Goal: Transaction & Acquisition: Purchase product/service

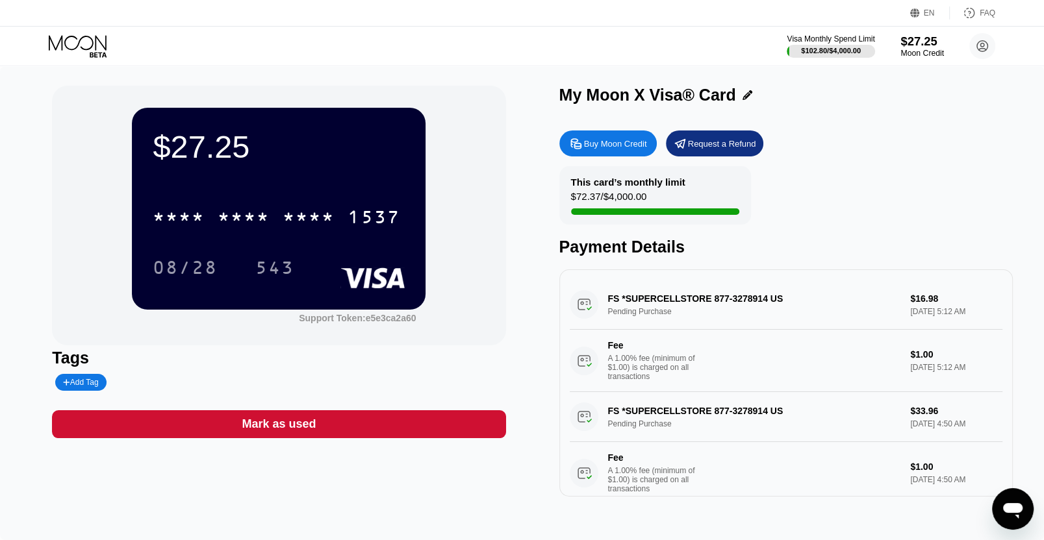
click at [917, 46] on div "$27.25" at bounding box center [922, 41] width 44 height 14
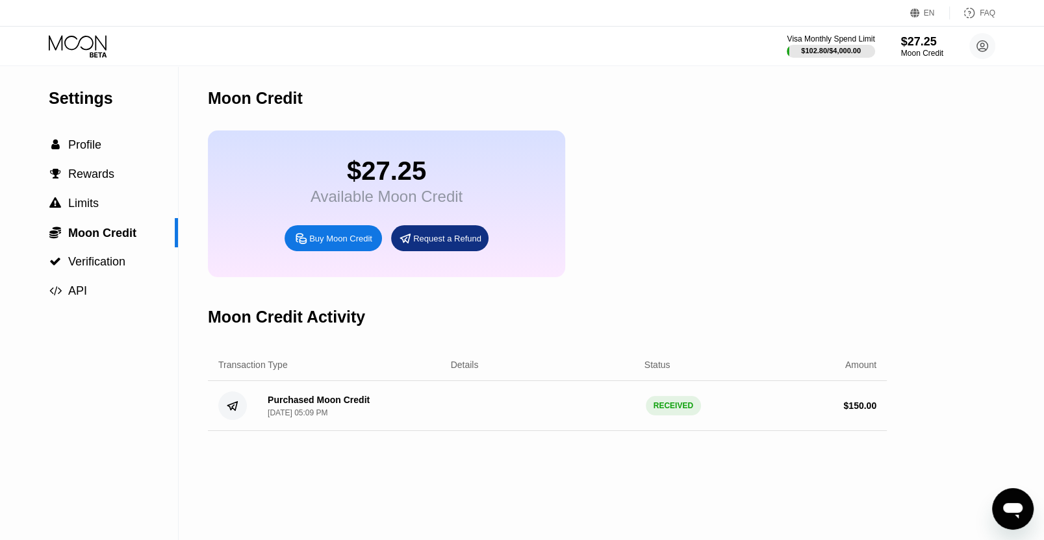
click at [329, 244] on div "Buy Moon Credit" at bounding box center [340, 238] width 63 height 11
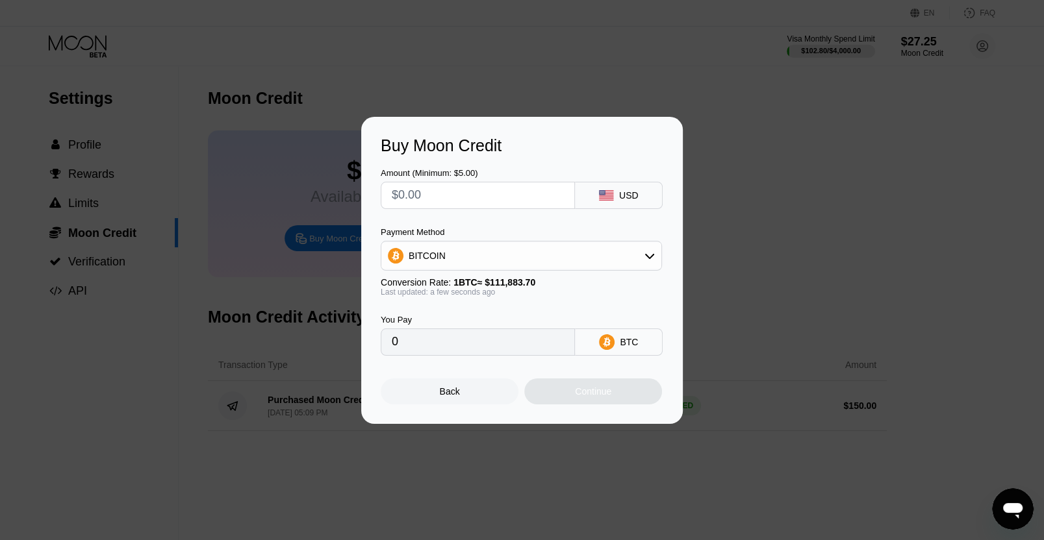
click at [448, 203] on input "text" at bounding box center [478, 195] width 172 height 26
type input "$1"
type input "0.00000894"
type input "$12"
type input "0.00010726"
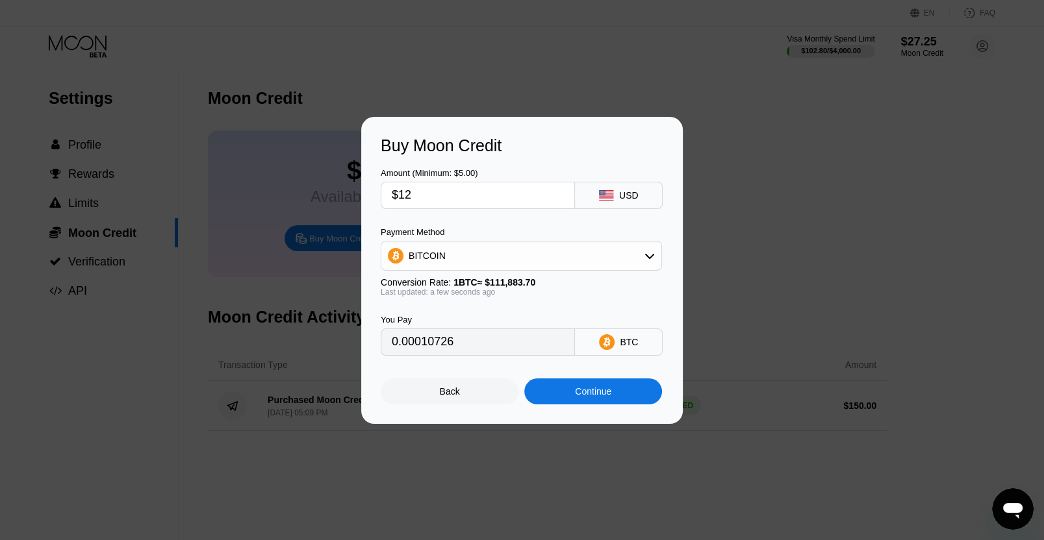
type input "$120"
type input "0.00107255"
type input "$120"
click at [462, 262] on div "BITCOIN" at bounding box center [521, 256] width 280 height 26
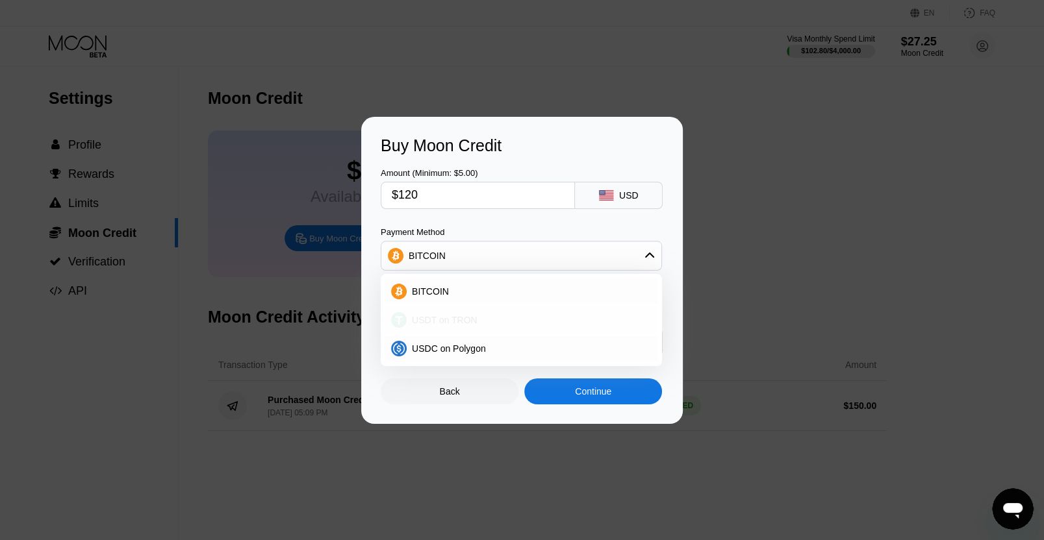
click at [454, 323] on span "USDT on TRON" at bounding box center [445, 320] width 66 height 10
type input "121.21"
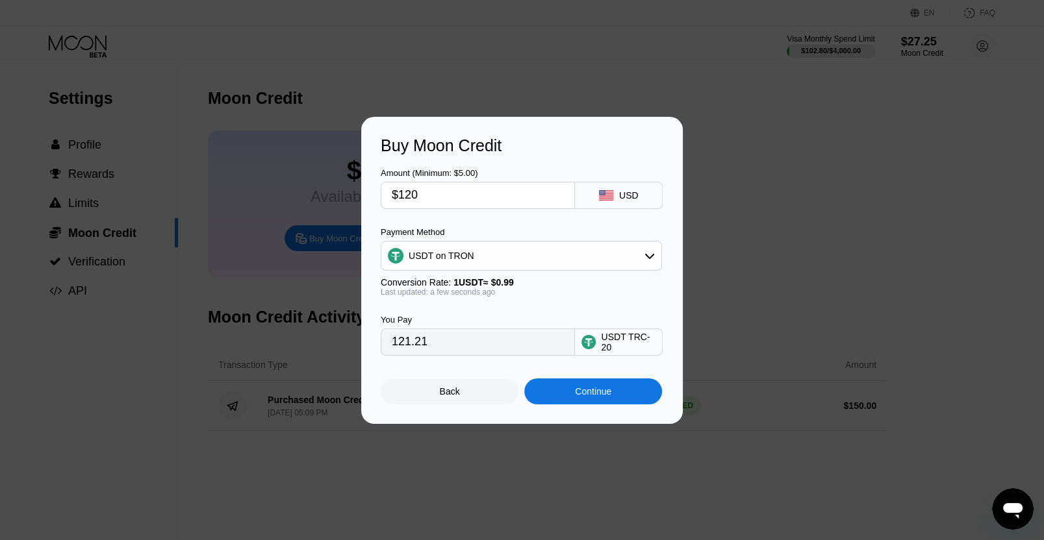
click at [596, 405] on div "Continue" at bounding box center [593, 392] width 138 height 26
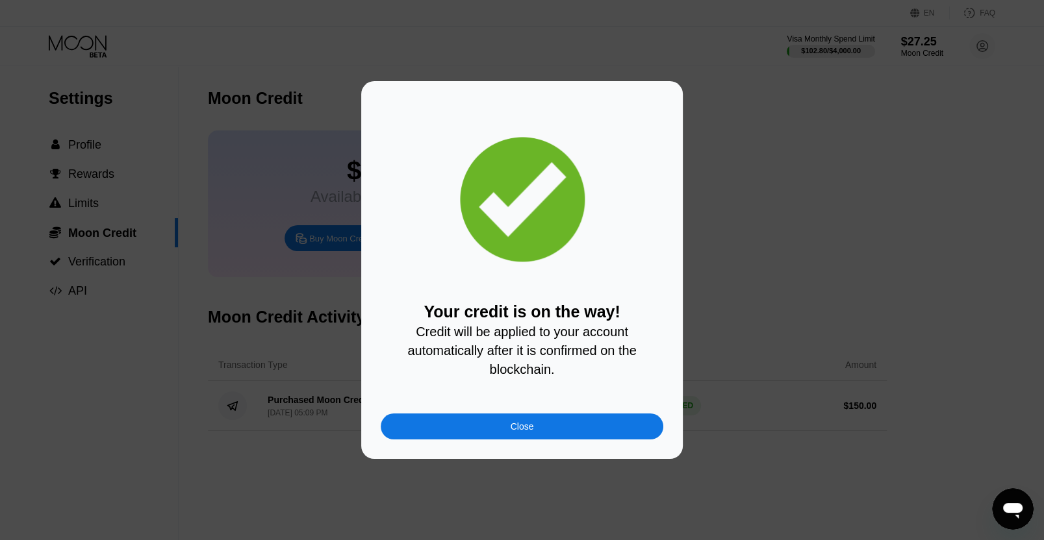
click at [427, 428] on div "Close" at bounding box center [522, 427] width 282 height 26
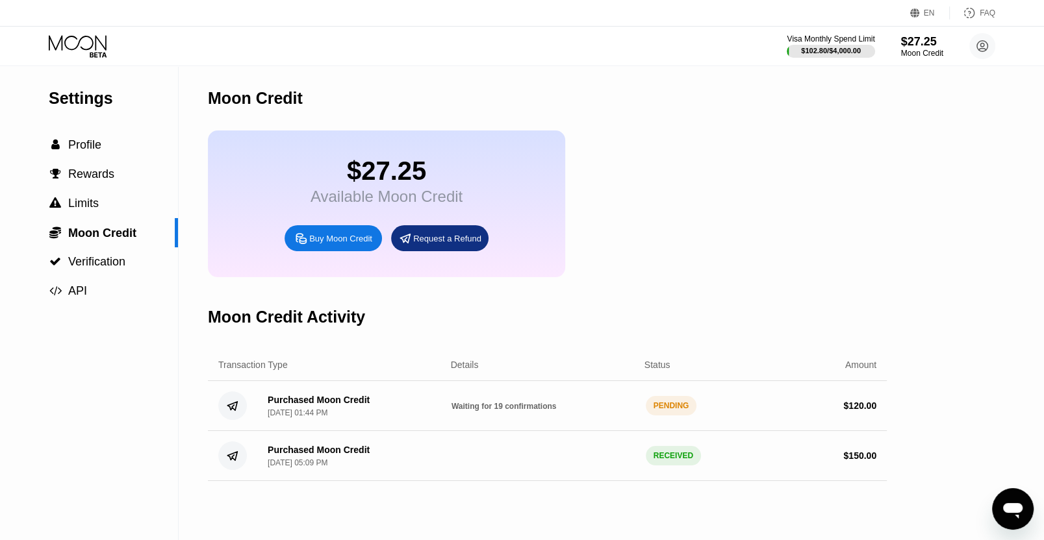
drag, startPoint x: 553, startPoint y: 429, endPoint x: 462, endPoint y: 406, distance: 94.3
click at [455, 412] on div "Purchased Moon Credit Sep 23, 2025, 01:44 PM Waiting for 19 confirmations PENDI…" at bounding box center [547, 406] width 679 height 50
click at [89, 49] on icon at bounding box center [79, 46] width 60 height 23
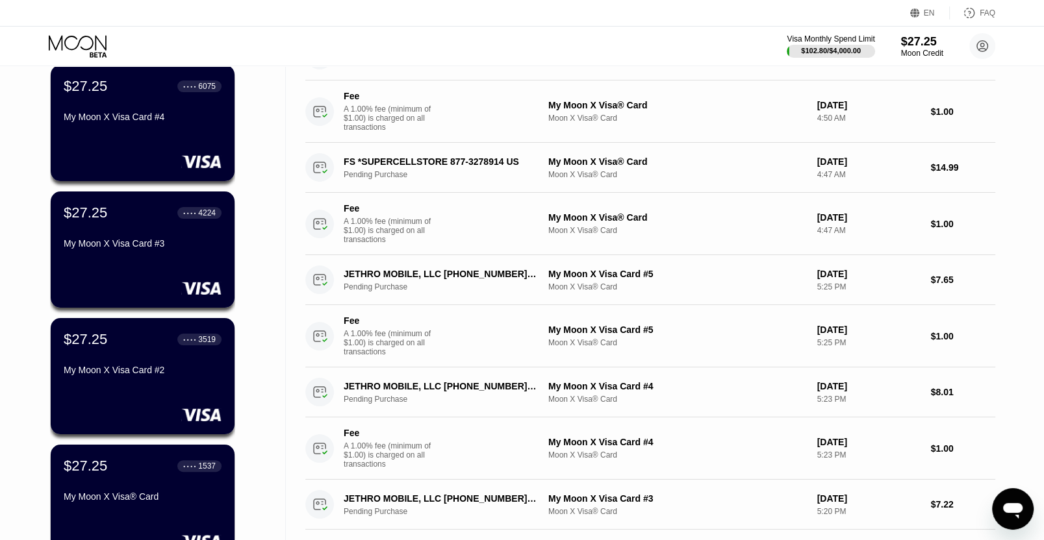
scroll to position [412, 0]
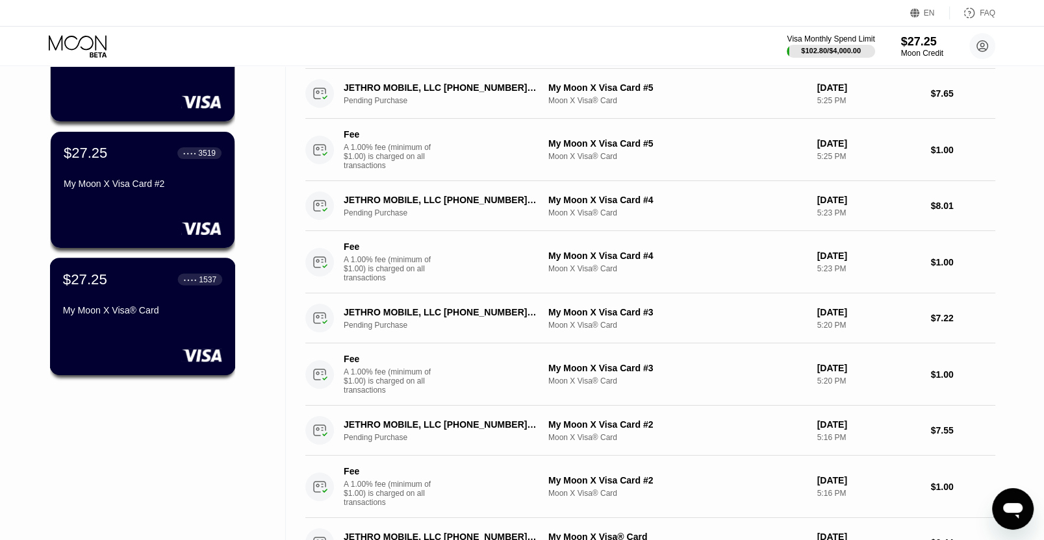
click at [167, 327] on div "$27.25 ● ● ● ● 1537 My Moon X Visa® Card" at bounding box center [143, 317] width 186 height 118
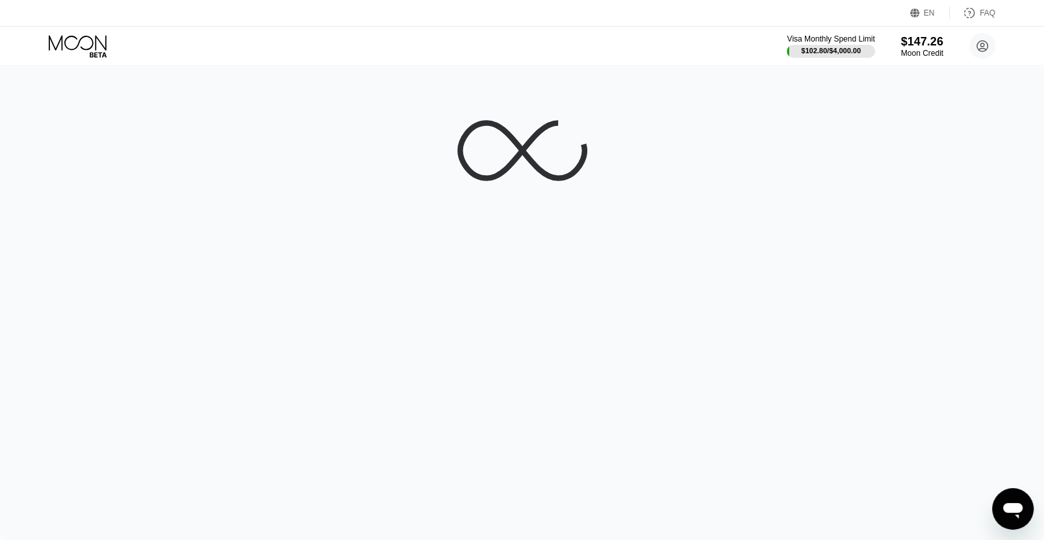
click at [101, 38] on icon at bounding box center [79, 46] width 60 height 23
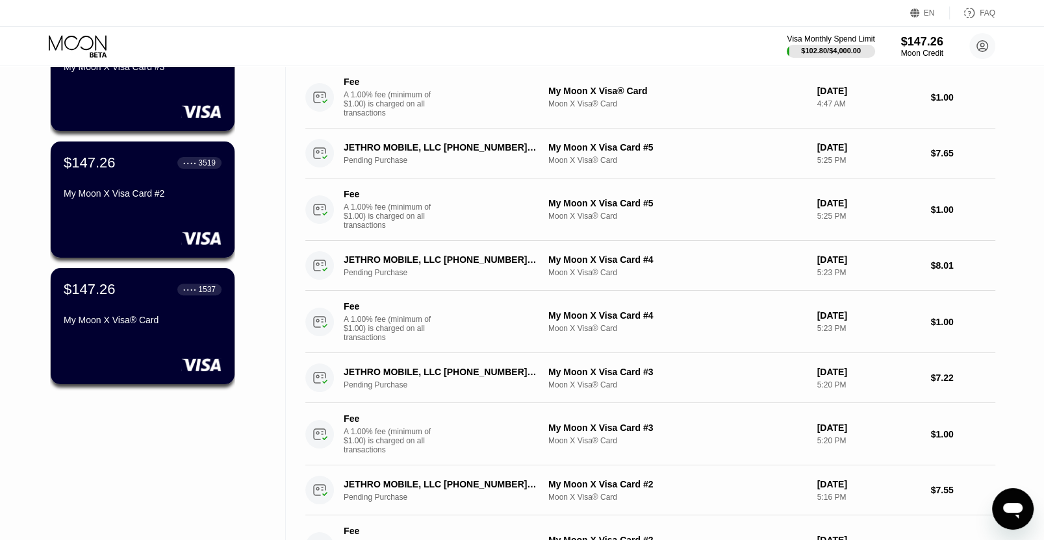
scroll to position [412, 0]
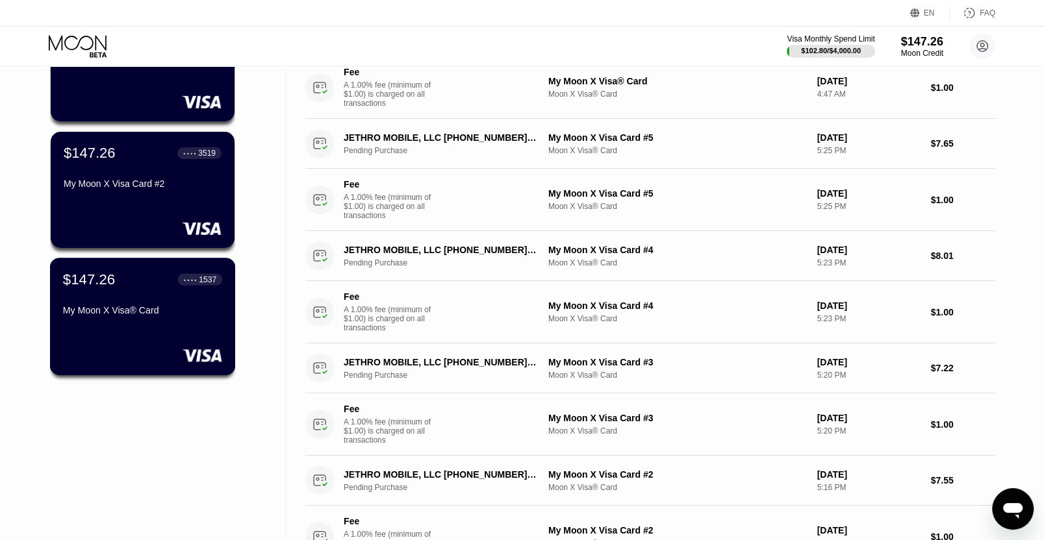
click at [212, 341] on div "$147.26 ● ● ● ● 1537 My Moon X Visa® Card" at bounding box center [143, 317] width 186 height 118
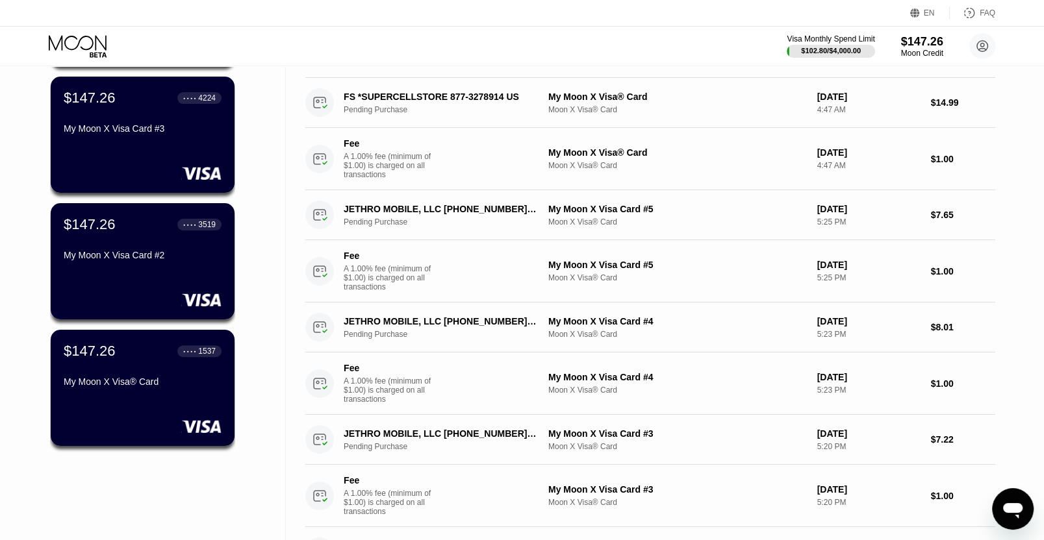
scroll to position [344, 0]
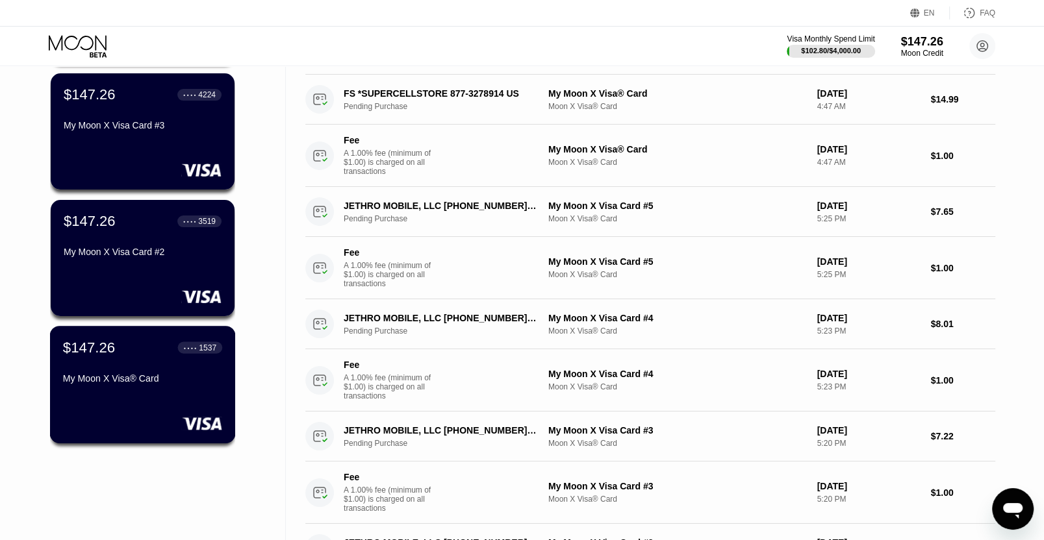
click at [179, 404] on div "$147.26 ● ● ● ● 1537 My Moon X Visa® Card" at bounding box center [143, 385] width 186 height 118
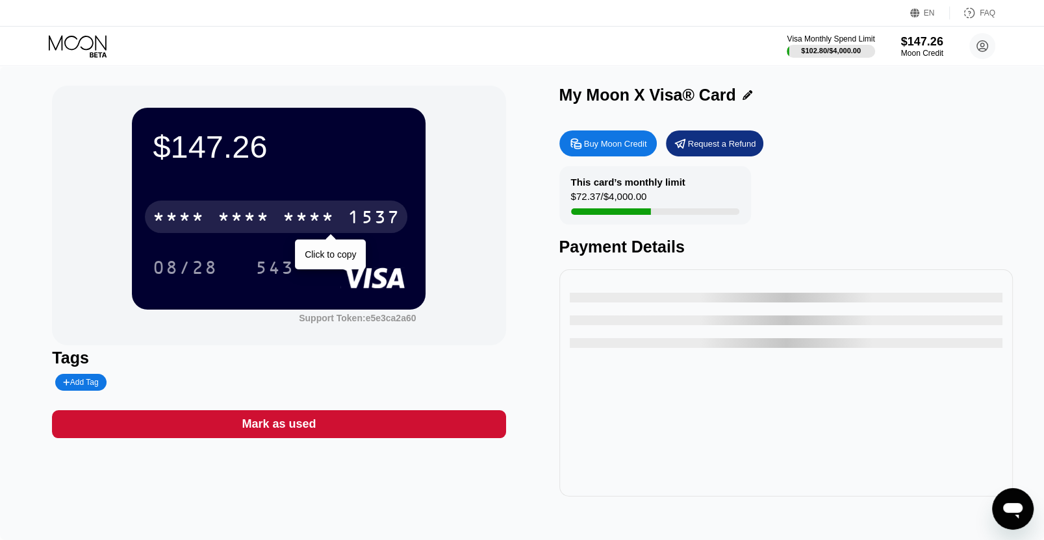
click at [364, 223] on div "1537" at bounding box center [373, 218] width 52 height 21
